Goal: Browse casually: Explore the website without a specific task or goal

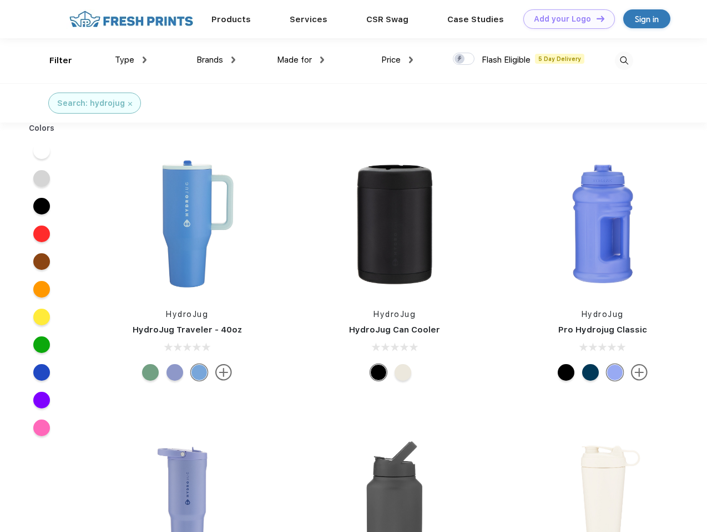
scroll to position [1, 0]
click at [565, 19] on link "Add your Logo Design Tool" at bounding box center [569, 18] width 92 height 19
click at [0, 0] on div "Design Tool" at bounding box center [0, 0] width 0 height 0
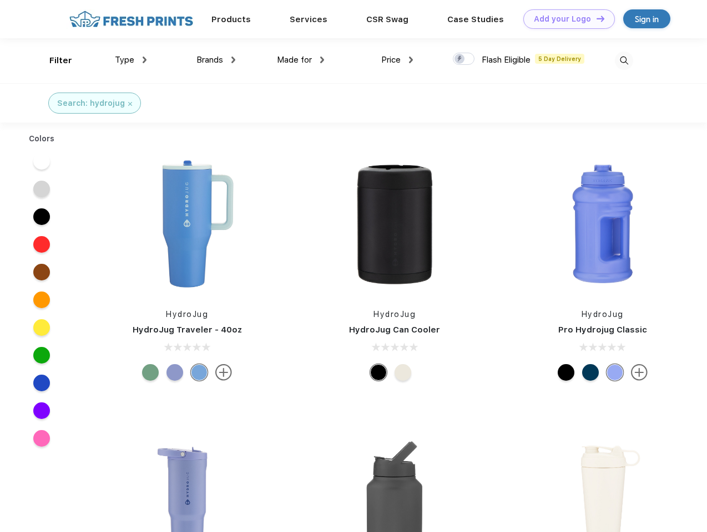
click at [595, 18] on link "Add your Logo Design Tool" at bounding box center [569, 18] width 92 height 19
click at [53, 60] on div "Filter" at bounding box center [60, 60] width 23 height 13
click at [131, 60] on span "Type" at bounding box center [124, 60] width 19 height 10
click at [216, 60] on span "Brands" at bounding box center [209, 60] width 27 height 10
click at [301, 60] on span "Made for" at bounding box center [294, 60] width 35 height 10
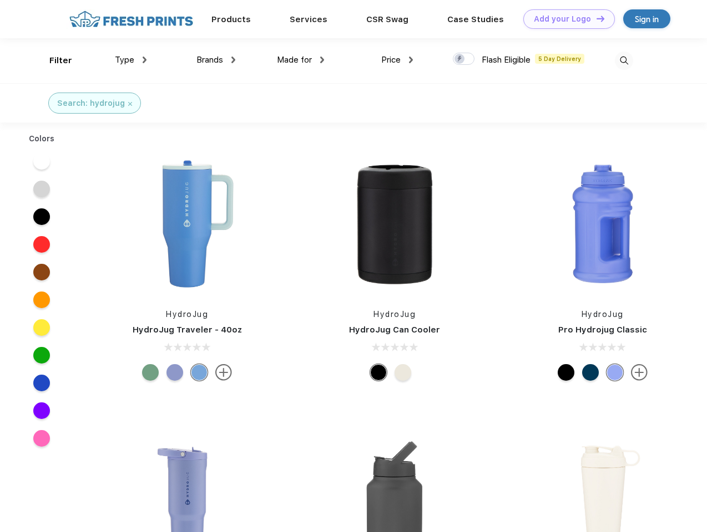
click at [397, 60] on span "Price" at bounding box center [390, 60] width 19 height 10
click at [464, 59] on div at bounding box center [464, 59] width 22 height 12
click at [460, 59] on input "checkbox" at bounding box center [456, 55] width 7 height 7
click at [623, 60] on img at bounding box center [623, 61] width 18 height 18
